Goal: Find specific page/section: Find specific page/section

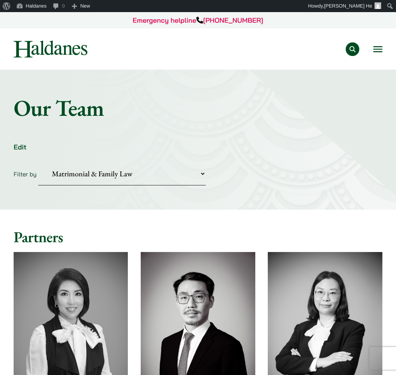
select select "divorce-and-family-law"
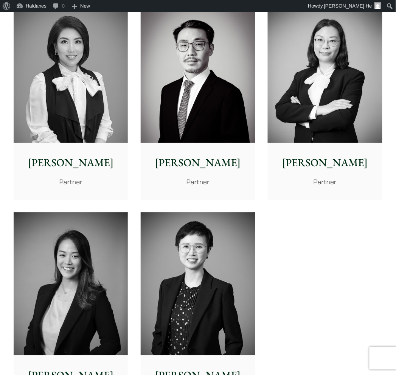
click at [103, 81] on img at bounding box center [71, 71] width 114 height 143
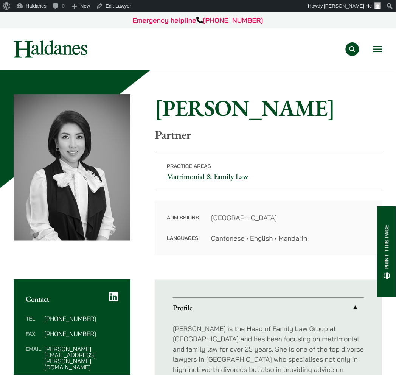
click at [375, 46] on button "Open menu" at bounding box center [377, 49] width 9 height 6
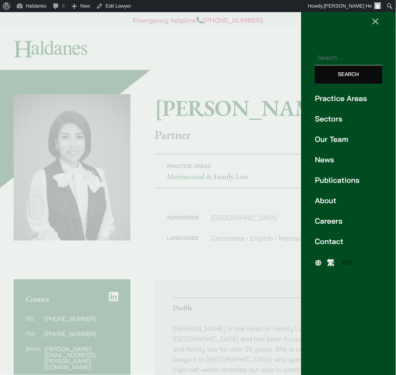
click at [330, 259] on span "繁" at bounding box center [331, 262] width 8 height 9
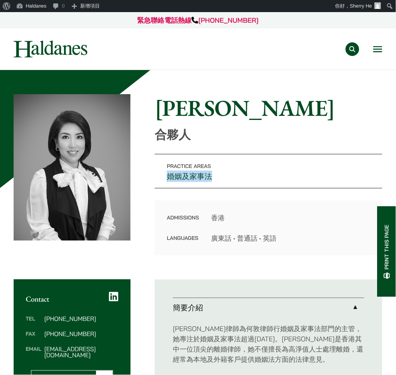
drag, startPoint x: 219, startPoint y: 177, endPoint x: 151, endPoint y: 178, distance: 67.4
click at [151, 178] on div "Home » Lawyers » [PERSON_NAME] [PERSON_NAME] 合夥人 Practice Areas 婚姻及家事法 Admissio…" at bounding box center [198, 174] width 369 height 161
copy link "婚姻及家事法"
